Goal: Transaction & Acquisition: Purchase product/service

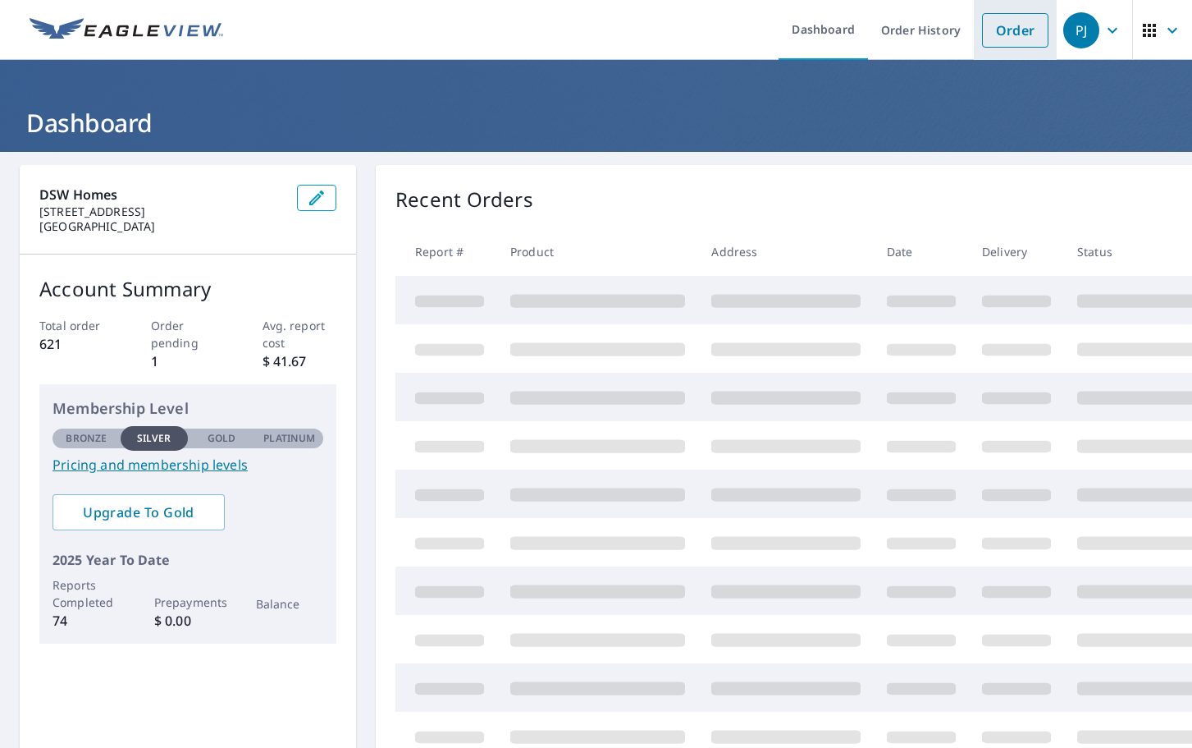
click at [999, 34] on link "Order" at bounding box center [1015, 30] width 66 height 34
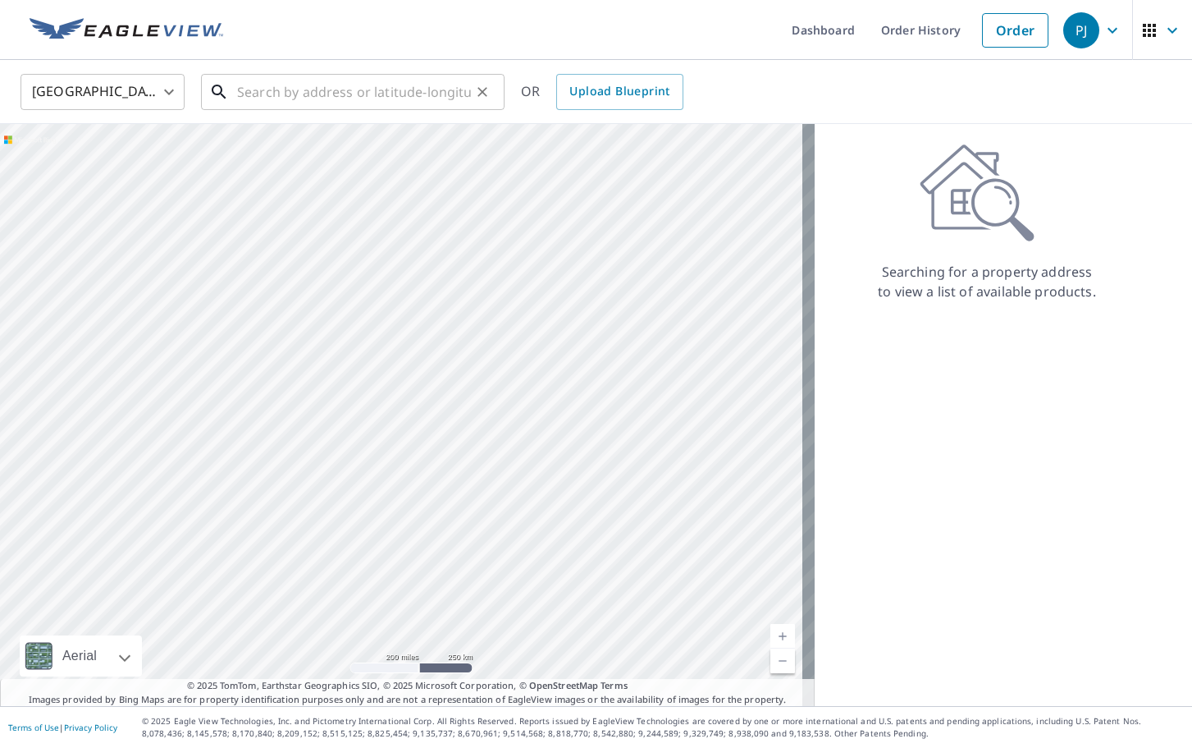
click at [350, 91] on input "text" at bounding box center [354, 92] width 234 height 46
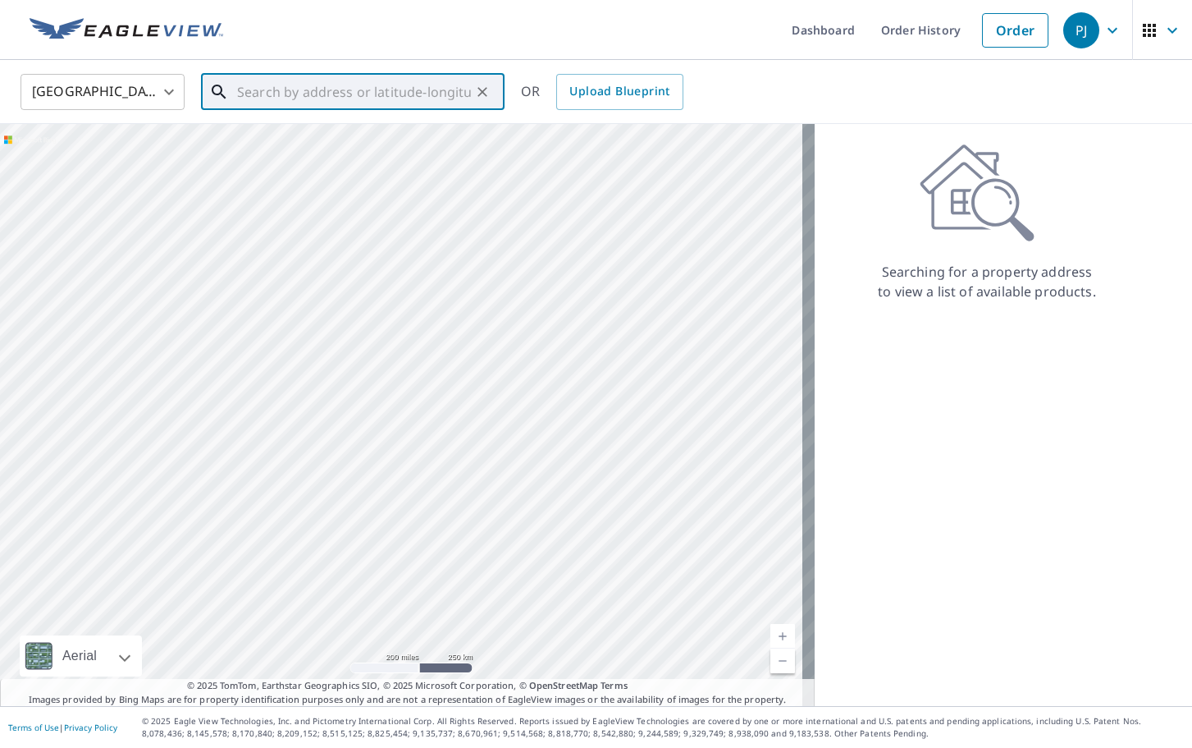
paste input "[STREET_ADDRESS][PERSON_NAME]"
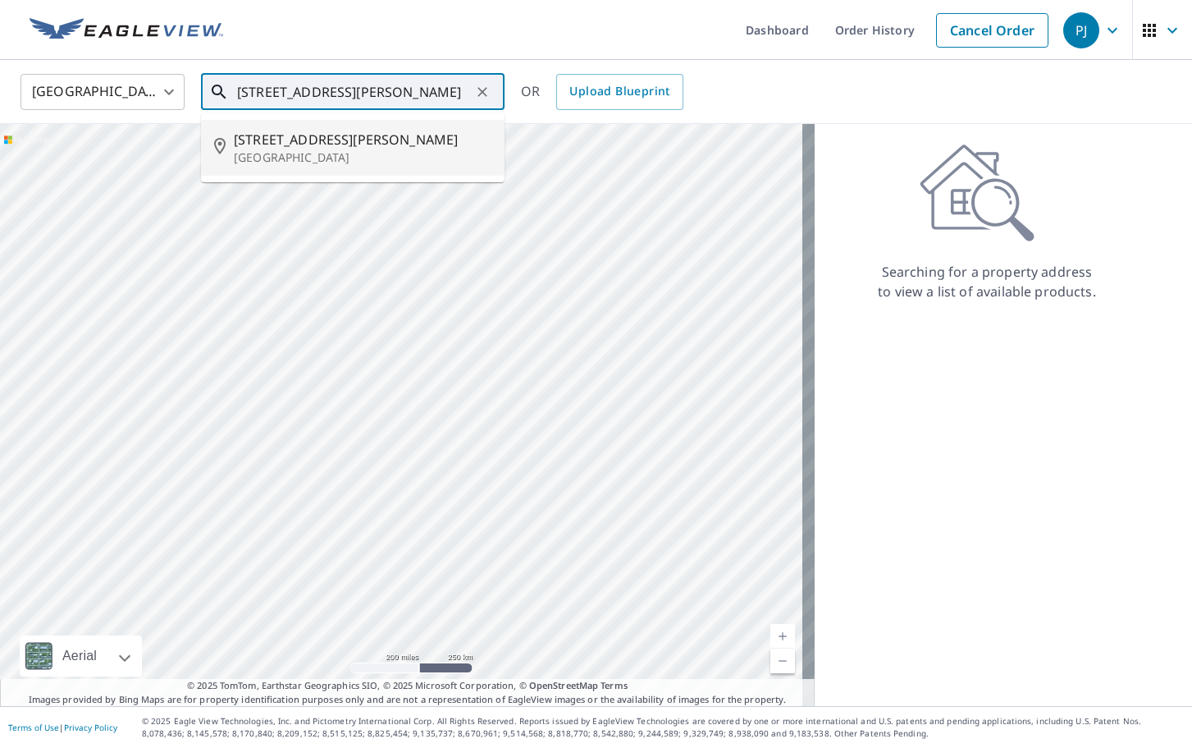
click at [330, 145] on span "[STREET_ADDRESS][PERSON_NAME]" at bounding box center [363, 140] width 258 height 20
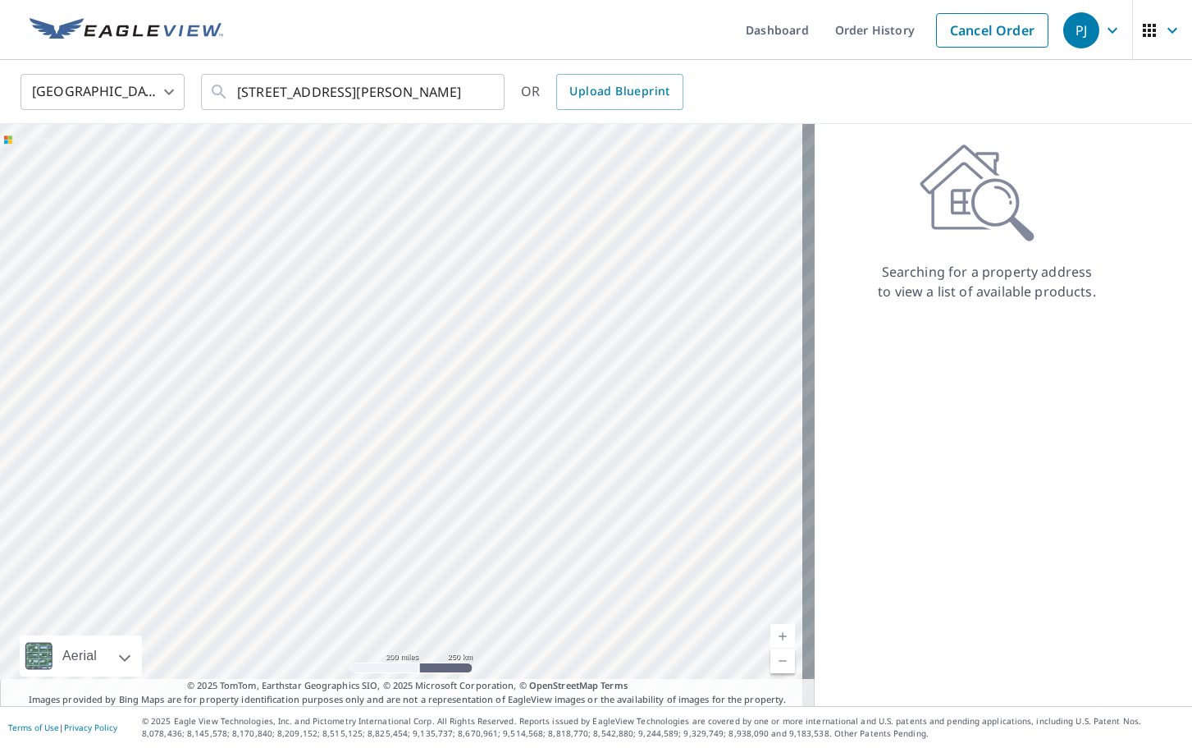
type input "[STREET_ADDRESS][PERSON_NAME]"
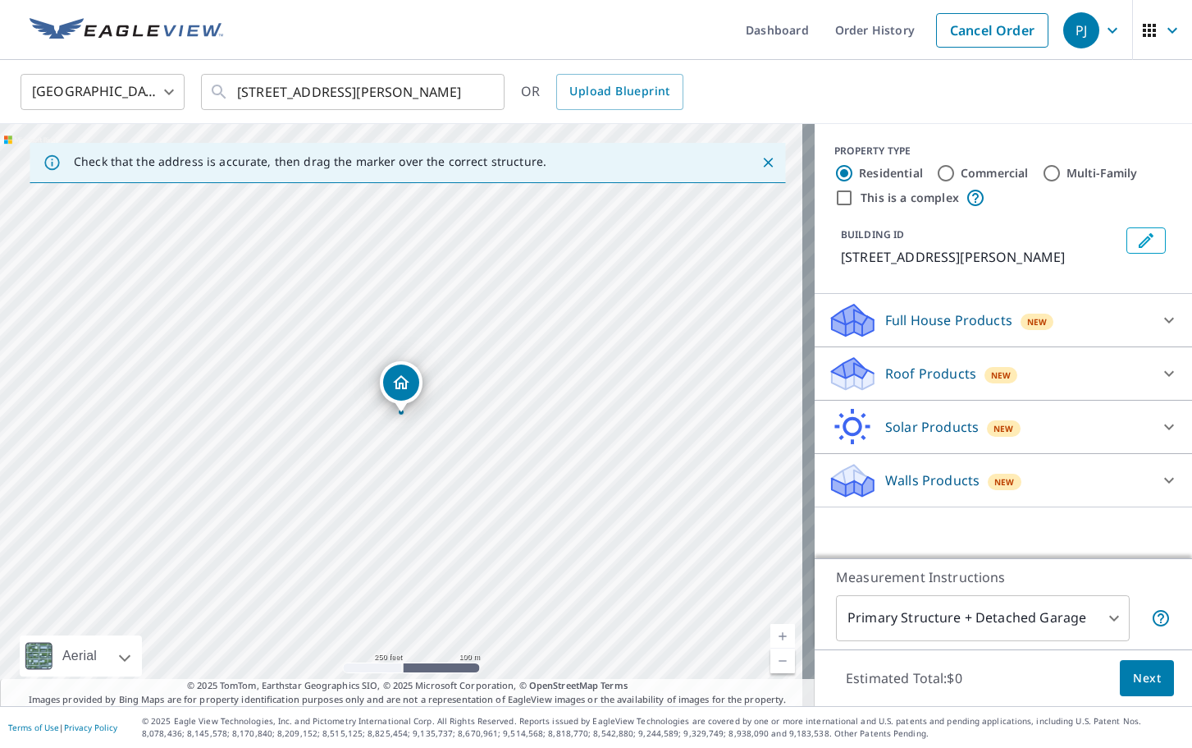
click at [771, 635] on link "Current Level 17, Zoom In" at bounding box center [783, 636] width 25 height 25
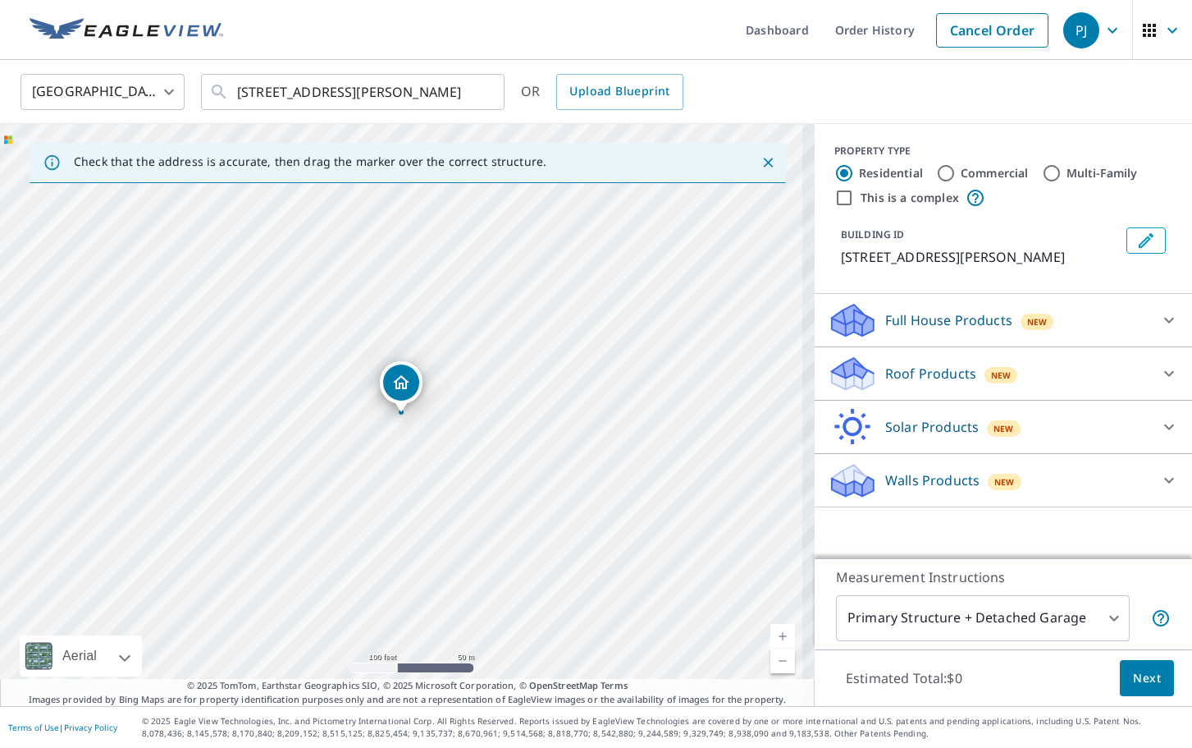
click at [771, 635] on link "Current Level 18, Zoom In" at bounding box center [783, 636] width 25 height 25
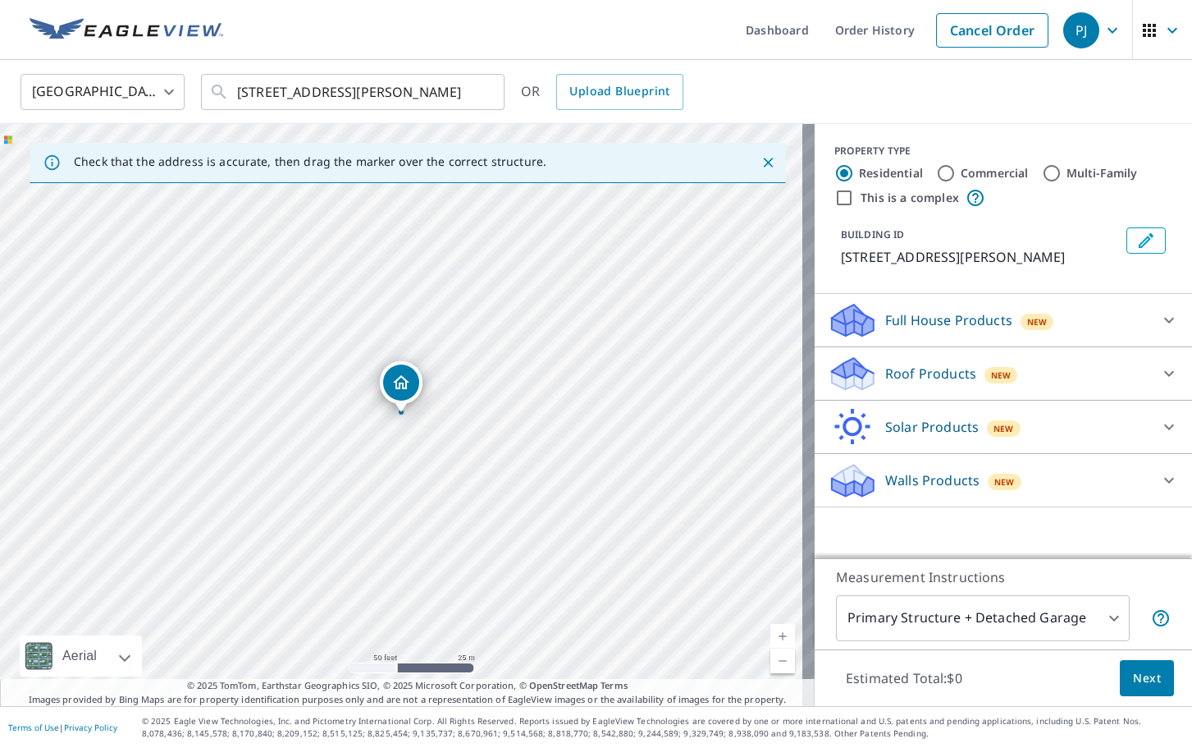
click at [771, 635] on link "Current Level 19, Zoom In" at bounding box center [783, 636] width 25 height 25
click at [1162, 366] on icon at bounding box center [1170, 374] width 20 height 20
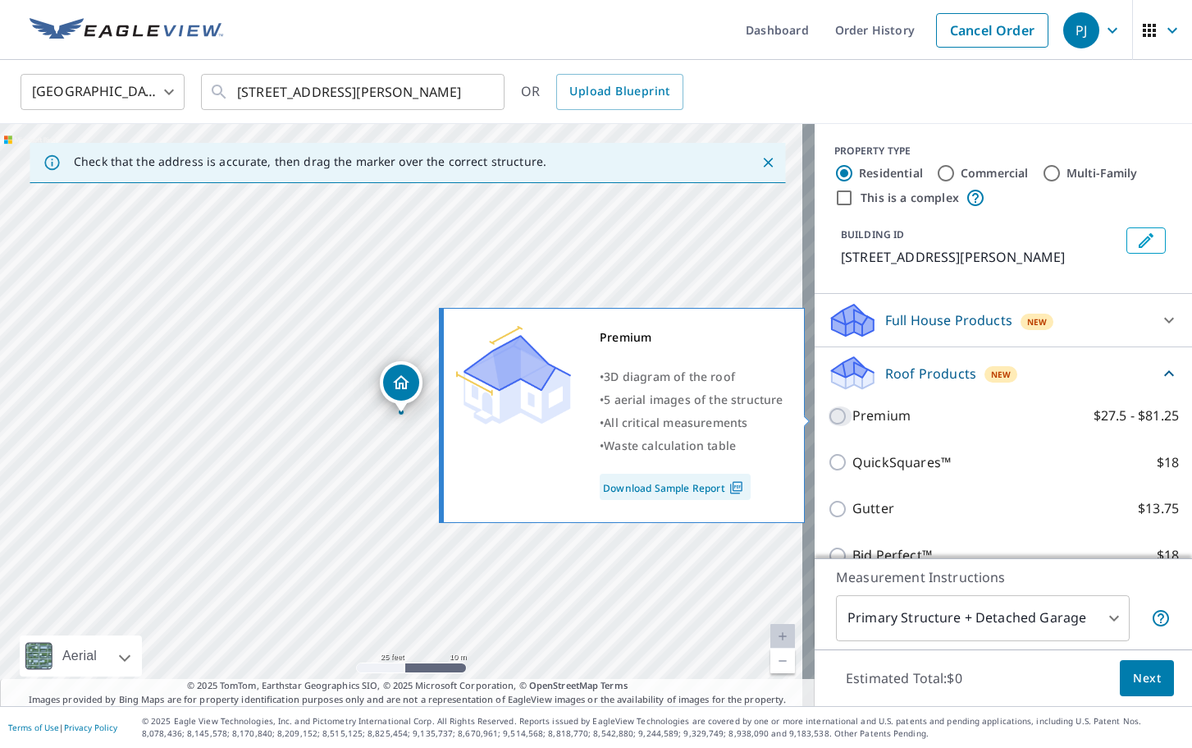
click at [828, 419] on input "Premium $27.5 - $81.25" at bounding box center [840, 416] width 25 height 20
checkbox input "true"
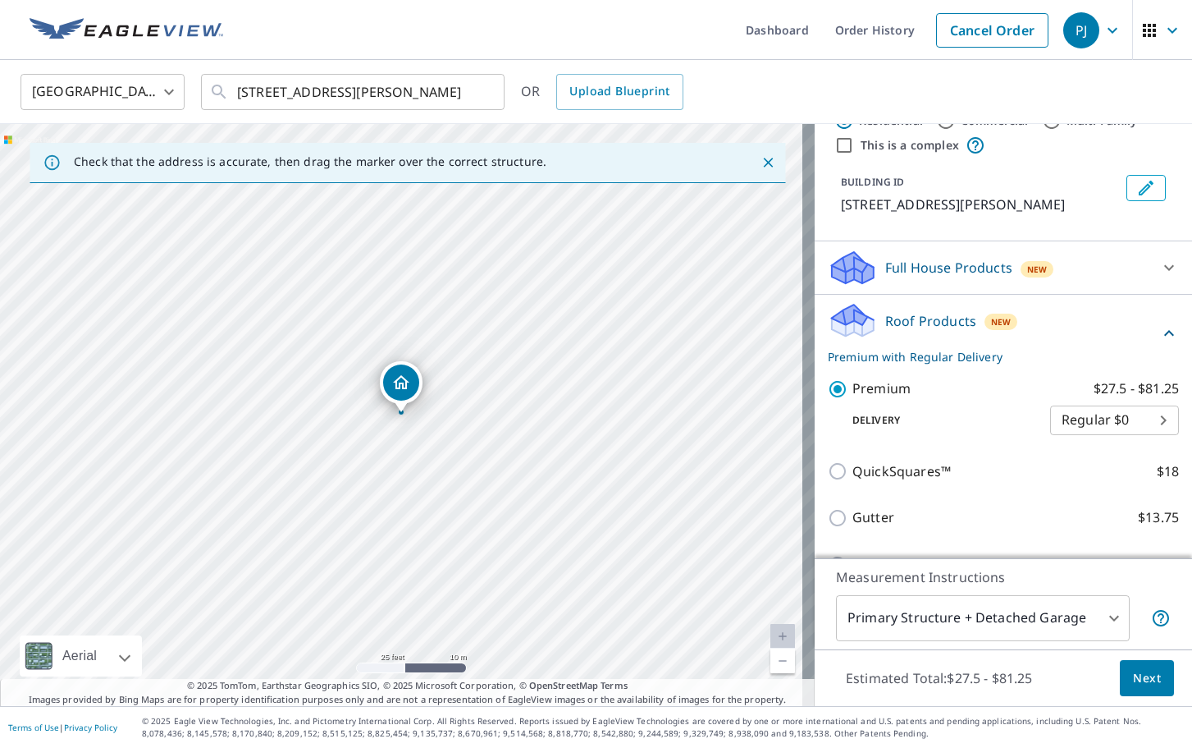
scroll to position [82, 0]
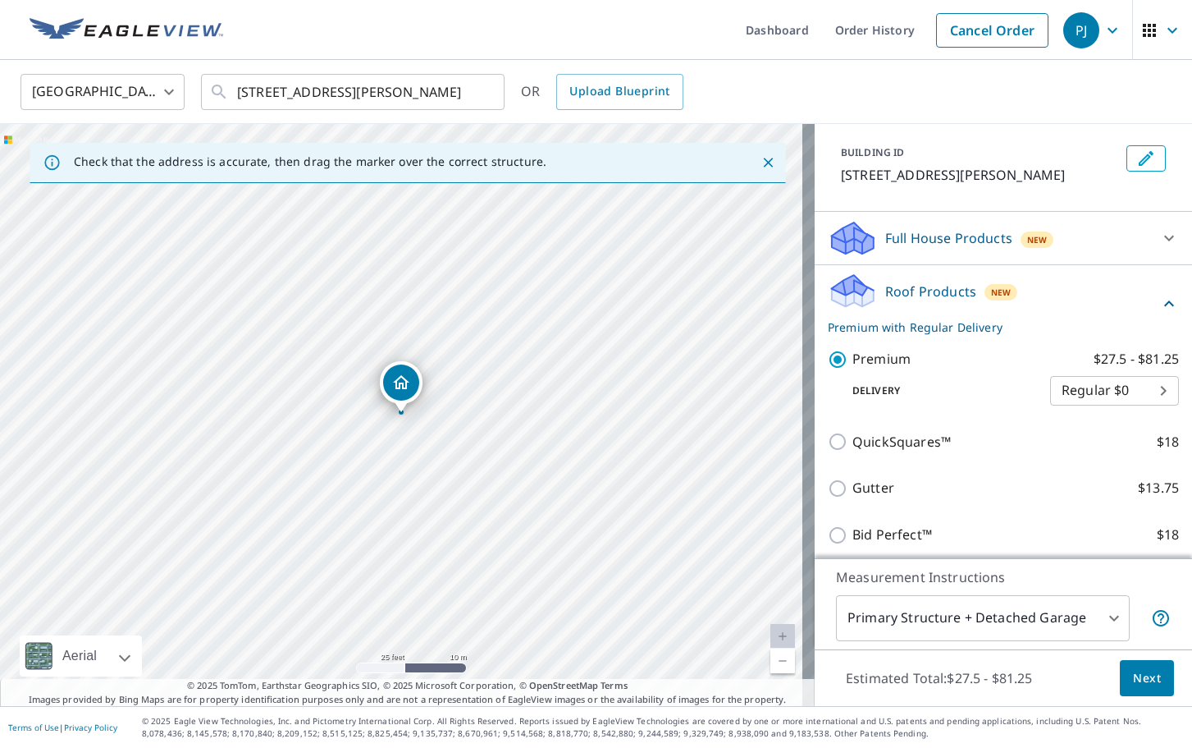
click at [1081, 621] on body "PJ PJ Dashboard Order History Cancel Order PJ United States [GEOGRAPHIC_DATA] ​…" at bounding box center [596, 374] width 1192 height 748
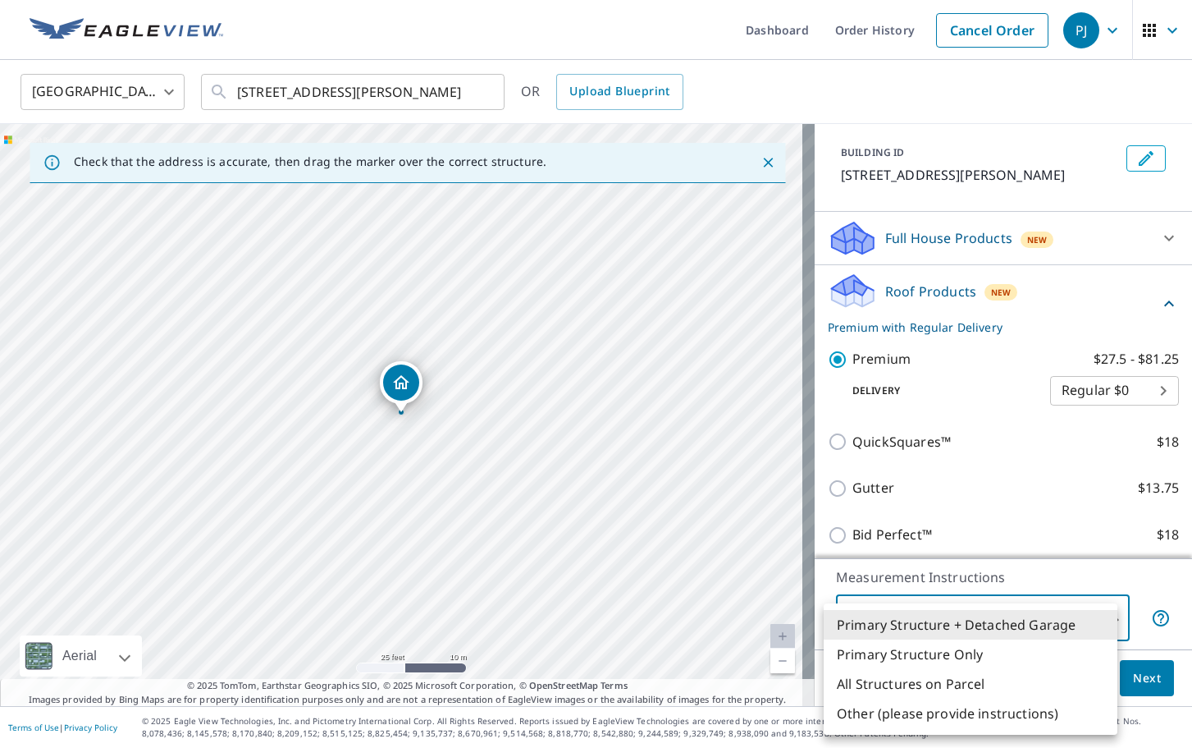
click at [964, 651] on li "Primary Structure Only" at bounding box center [971, 654] width 294 height 30
type input "2"
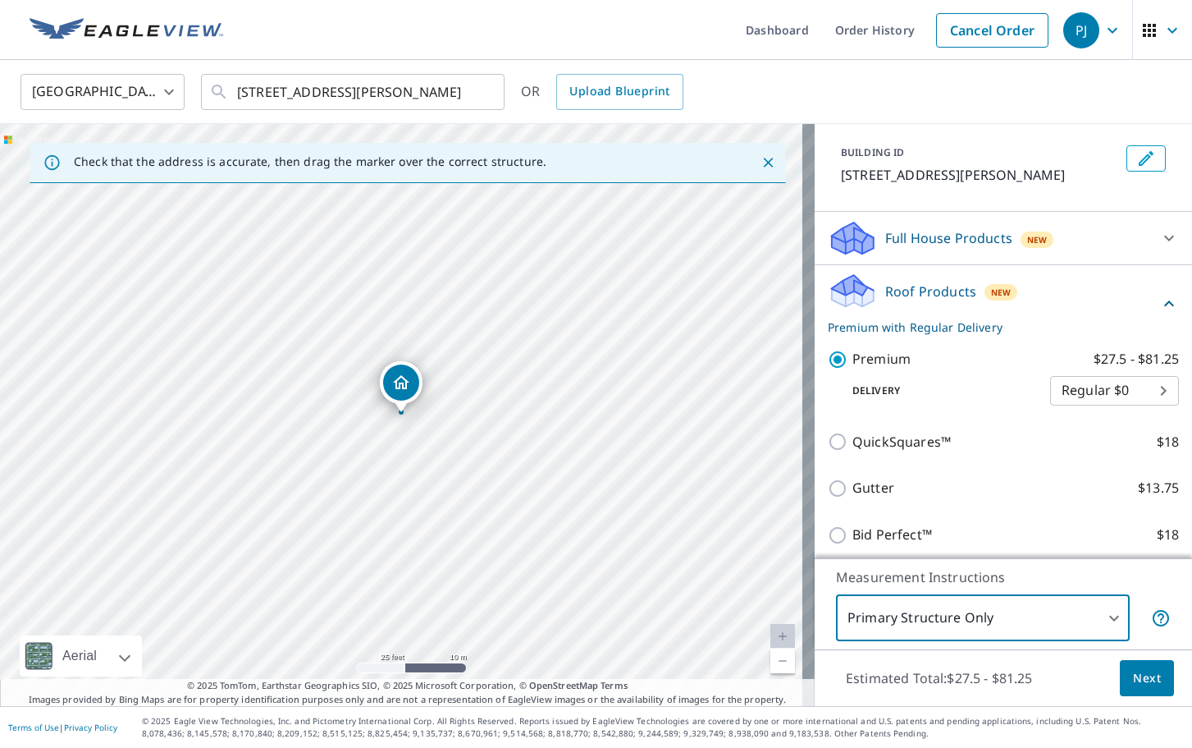
click at [1136, 683] on span "Next" at bounding box center [1147, 678] width 28 height 21
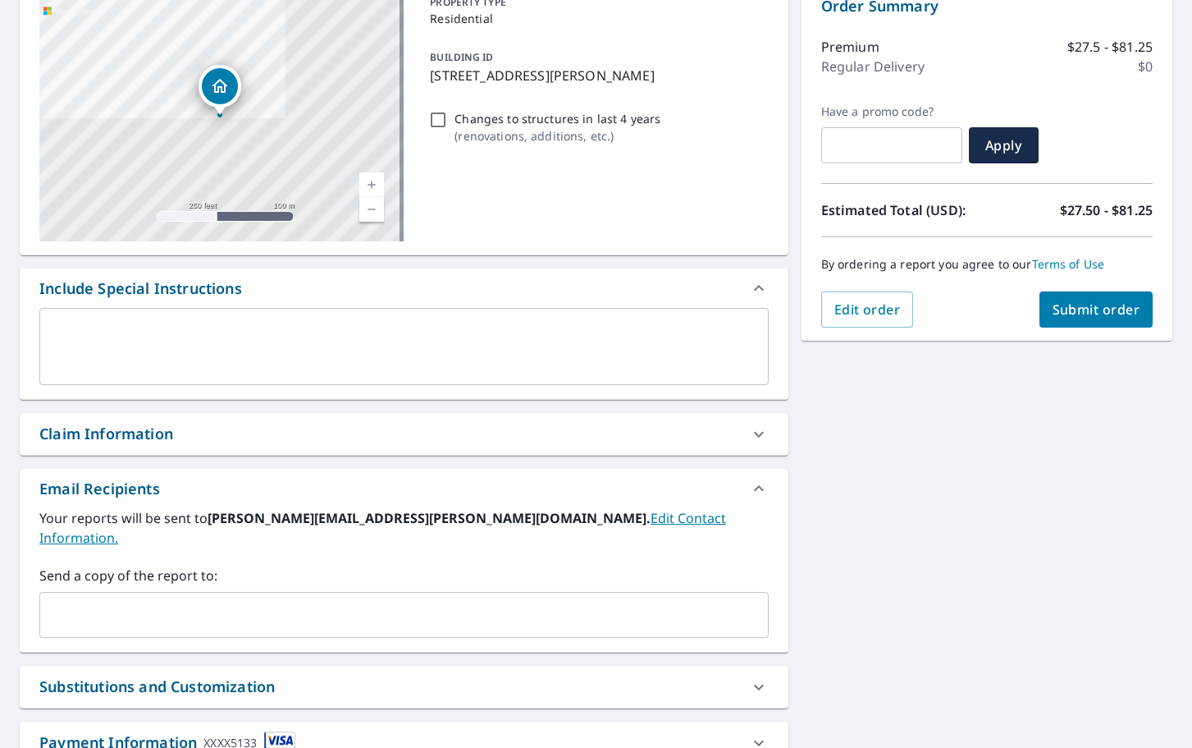
scroll to position [246, 0]
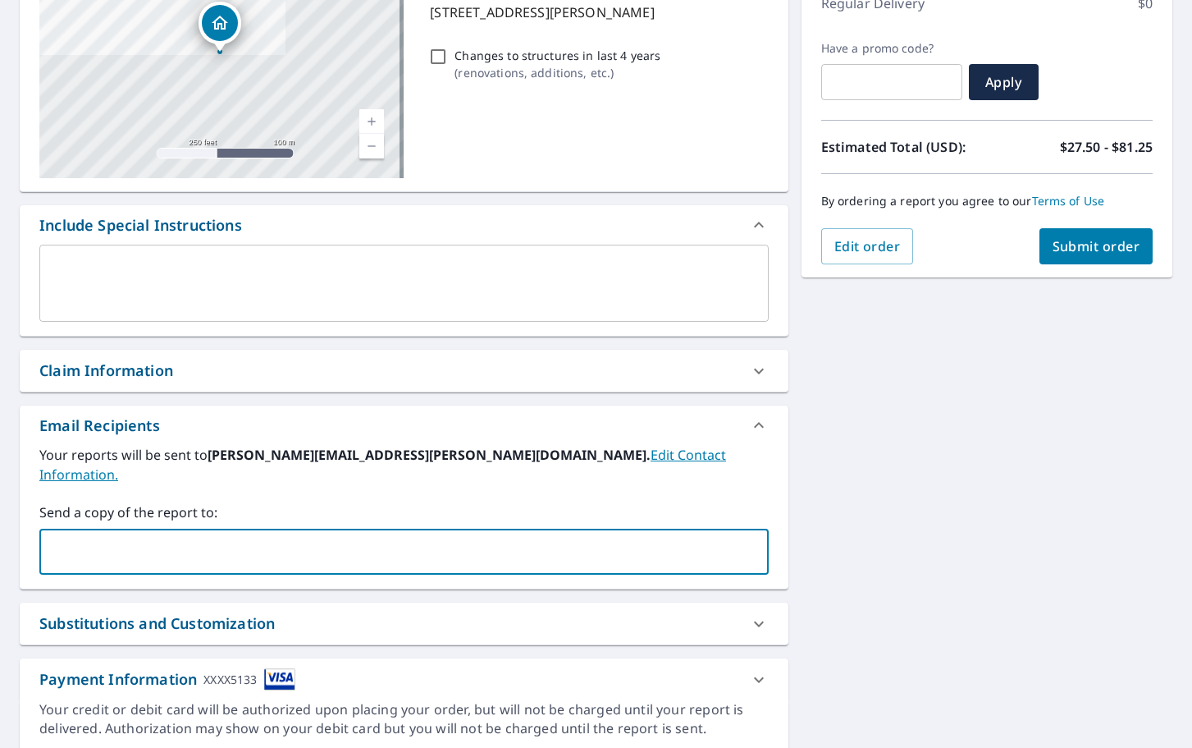
click at [397, 537] on input "text" at bounding box center [392, 551] width 690 height 31
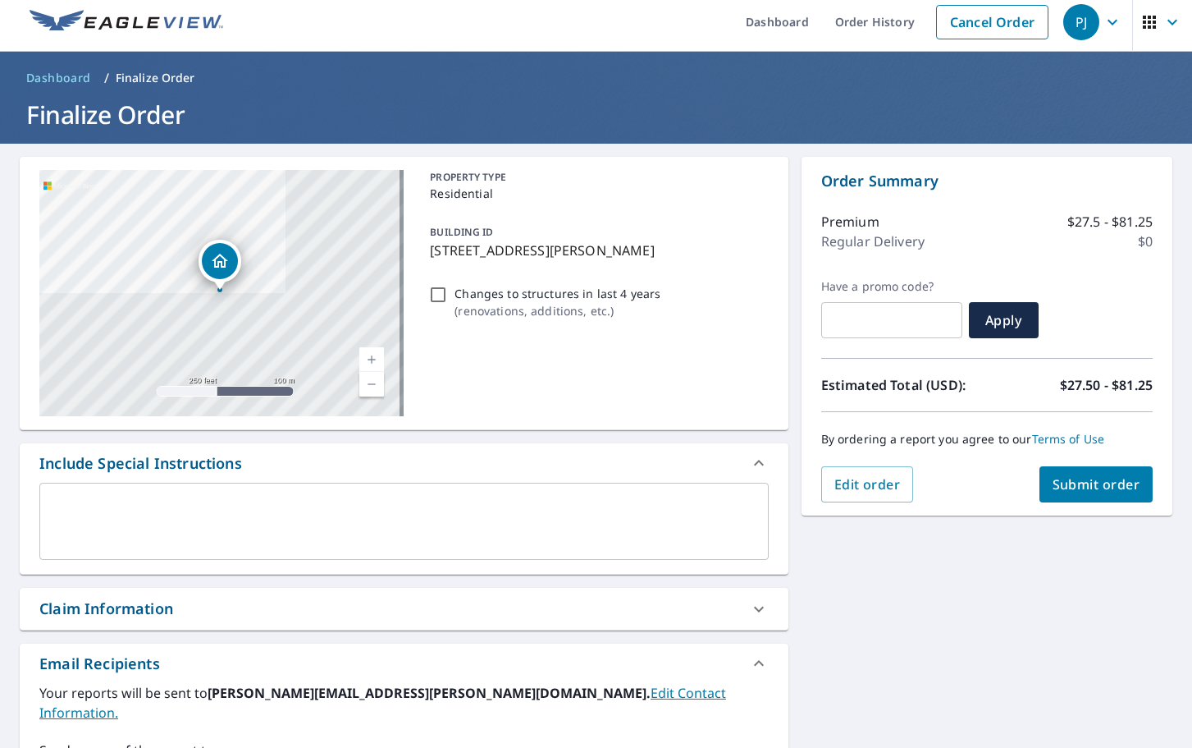
scroll to position [0, 0]
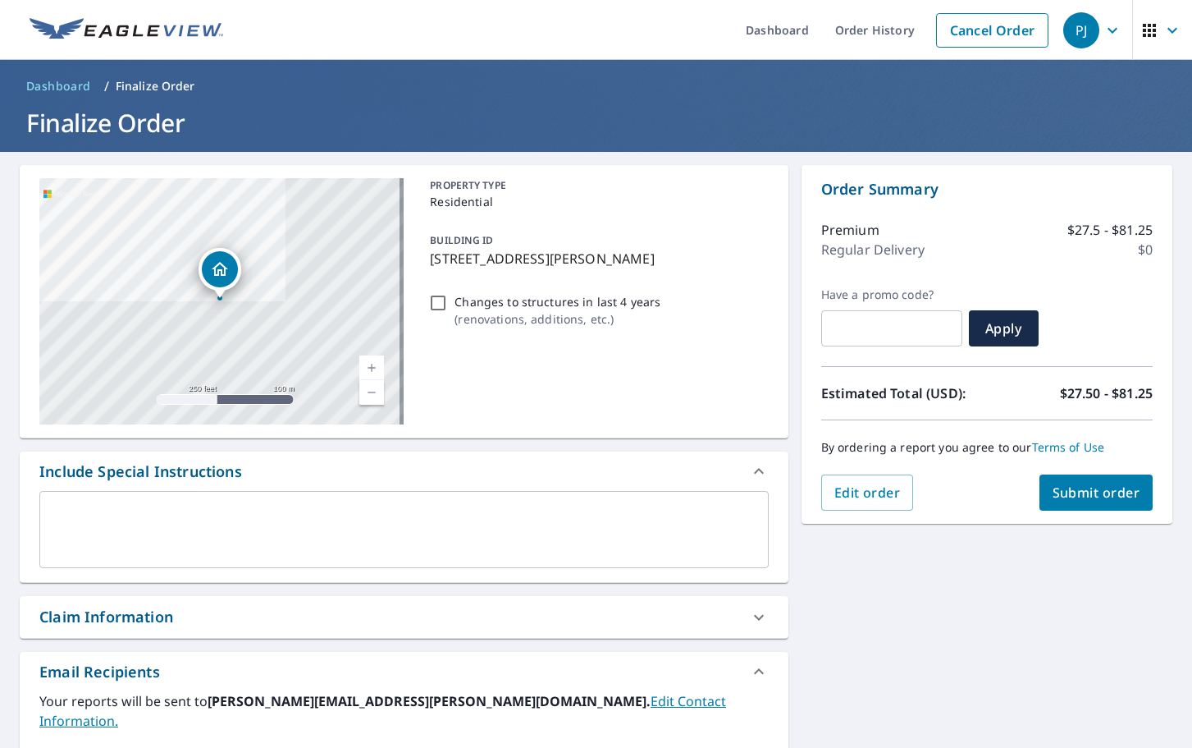
type input "[PERSON_NAME][EMAIL_ADDRESS][PERSON_NAME][DOMAIN_NAME]"
click at [1119, 500] on span "Submit order" at bounding box center [1097, 492] width 88 height 18
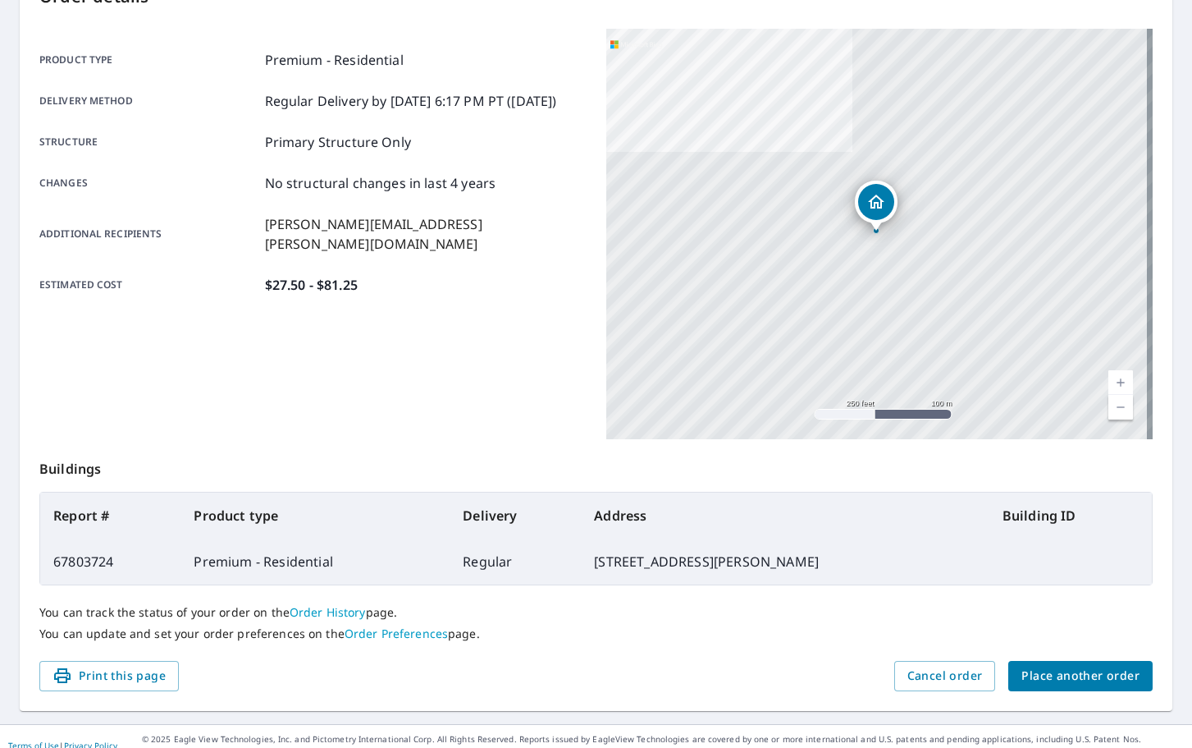
scroll to position [218, 0]
